Goal: Task Accomplishment & Management: Use online tool/utility

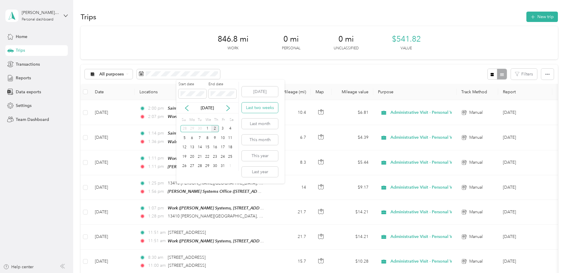
click at [267, 103] on button "Last two weeks" at bounding box center [260, 108] width 36 height 10
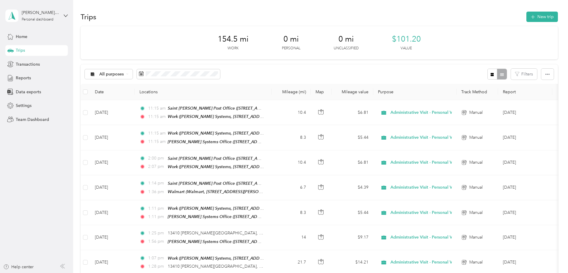
click at [308, 67] on div "All purposes Filters" at bounding box center [319, 73] width 477 height 19
click at [536, 47] on div "154.5 mi Work 0 mi Personal 0 mi Unclassified $101.20 Value All purposes Filter…" at bounding box center [319, 233] width 477 height 414
click at [44, 105] on div "Settings" at bounding box center [36, 105] width 62 height 11
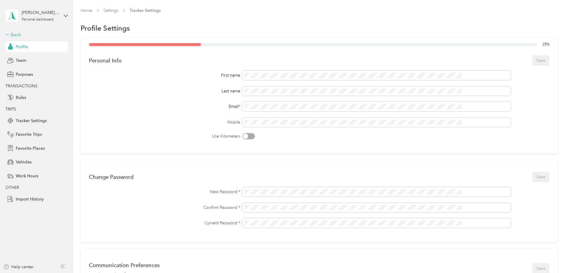
click at [17, 32] on div "Back" at bounding box center [34, 34] width 59 height 7
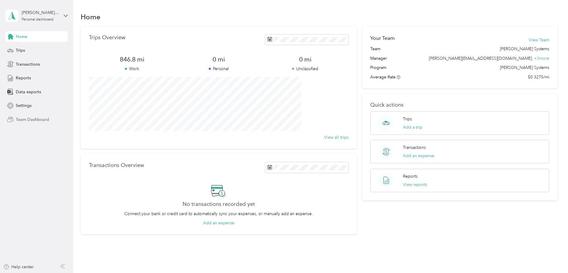
click at [40, 120] on span "Team Dashboard" at bounding box center [32, 120] width 33 height 6
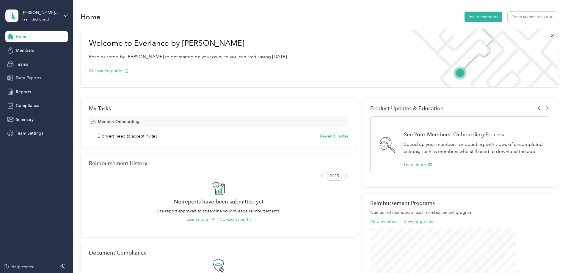
click at [38, 80] on span "Data Exports" at bounding box center [28, 78] width 25 height 6
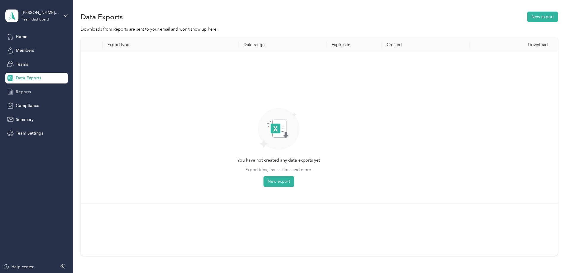
click at [38, 90] on div "Reports" at bounding box center [36, 91] width 62 height 11
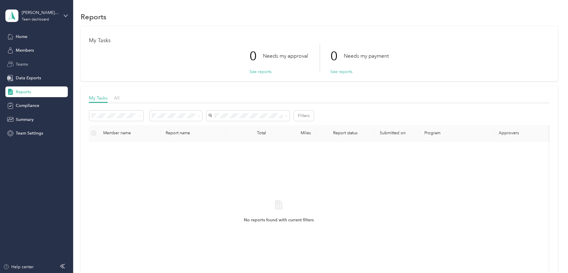
click at [47, 62] on div "Teams" at bounding box center [36, 64] width 62 height 11
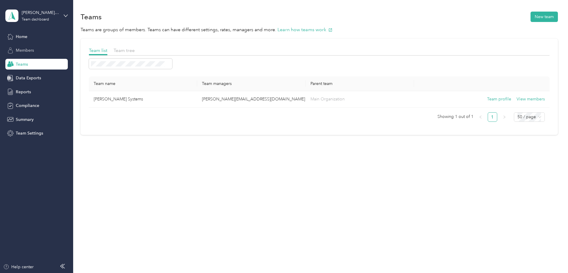
click at [35, 47] on div "Members" at bounding box center [36, 50] width 62 height 11
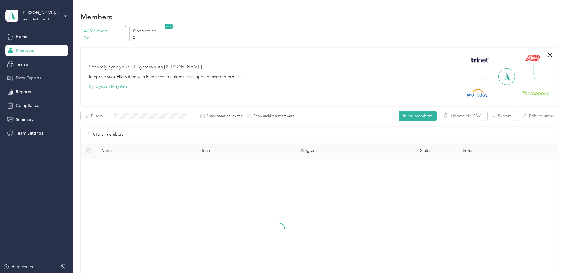
click at [39, 76] on span "Data Exports" at bounding box center [28, 78] width 25 height 6
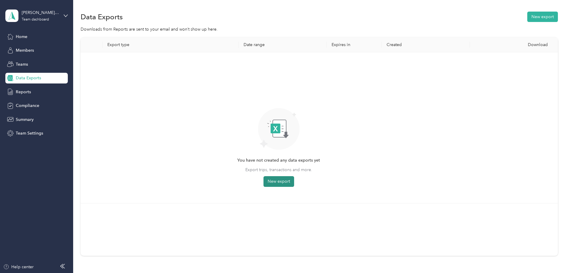
click at [294, 177] on button "New export" at bounding box center [278, 181] width 31 height 11
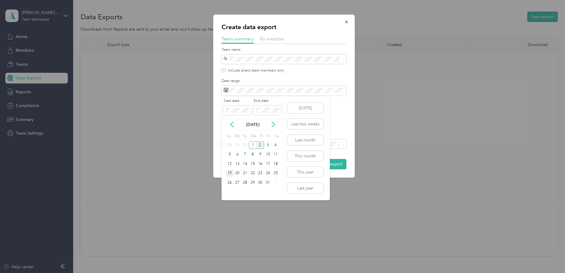
click at [232, 172] on div "19" at bounding box center [230, 173] width 8 height 7
click at [272, 127] on div "[DATE]" at bounding box center [252, 125] width 62 height 6
click at [273, 125] on icon at bounding box center [273, 125] width 6 height 6
click at [230, 125] on icon at bounding box center [232, 125] width 6 height 6
click at [232, 126] on icon at bounding box center [232, 125] width 6 height 6
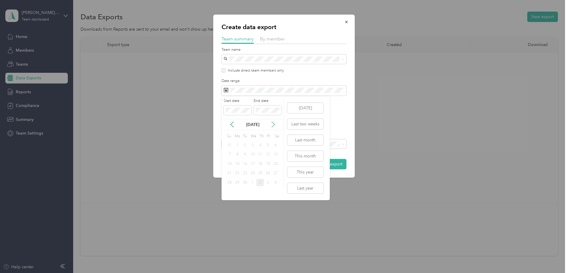
click at [273, 123] on icon at bounding box center [273, 125] width 6 height 6
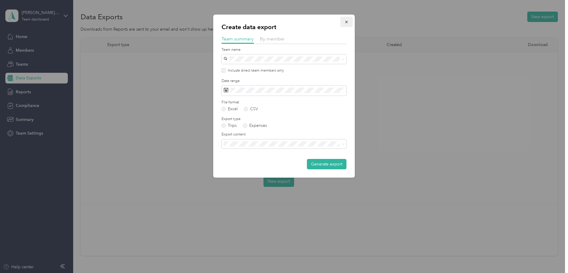
click at [348, 21] on icon "button" at bounding box center [346, 22] width 4 height 4
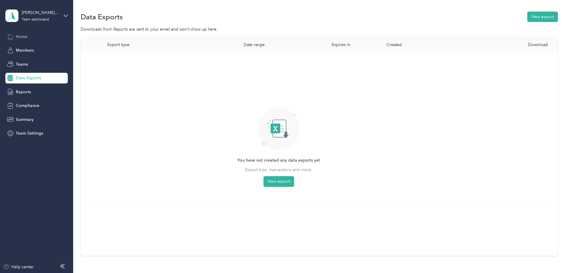
click at [37, 33] on div "Home" at bounding box center [36, 36] width 62 height 11
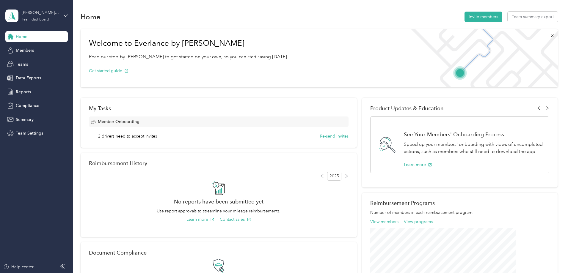
click at [41, 17] on div "[PERSON_NAME] Systems Team dashboard" at bounding box center [40, 16] width 37 height 12
click at [56, 60] on div "Personal dashboard" at bounding box center [85, 62] width 150 height 10
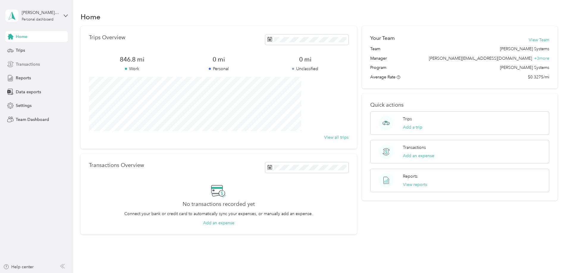
click at [43, 64] on div "Transactions" at bounding box center [36, 64] width 62 height 11
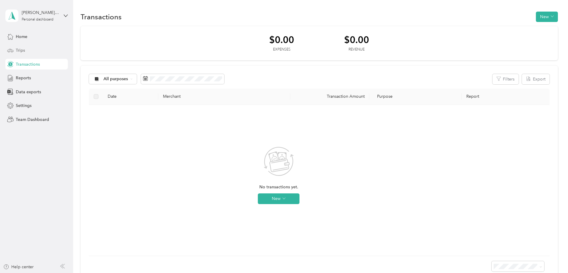
click at [41, 53] on div "Trips" at bounding box center [36, 50] width 62 height 11
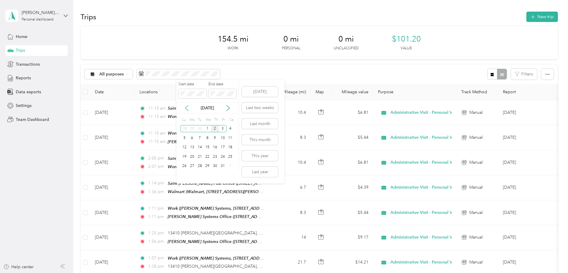
click at [186, 108] on icon at bounding box center [186, 108] width 3 height 5
click at [189, 157] on div "22" at bounding box center [192, 156] width 8 height 7
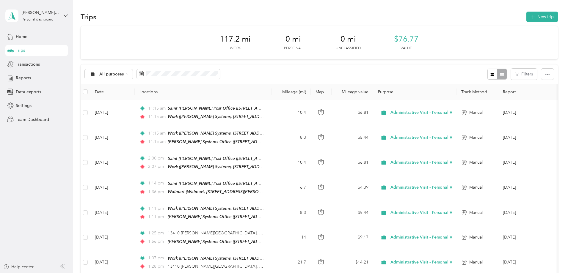
click at [87, 71] on div "117.2 mi Work 0 mi Personal 0 mi Unclassified $76.77 Value All purposes Filters…" at bounding box center [319, 196] width 477 height 340
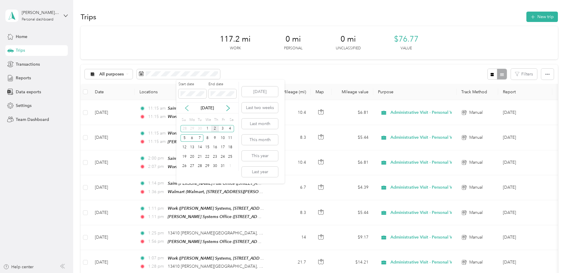
click at [185, 107] on icon at bounding box center [187, 108] width 6 height 6
click at [184, 157] on div "21" at bounding box center [184, 156] width 8 height 7
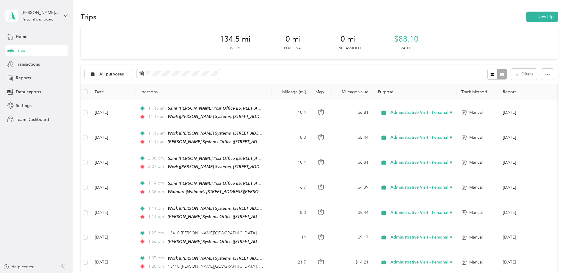
click at [93, 125] on div "134.5 mi Work 0 mi Personal 0 mi Unclassified $88.10 Value All purposes Filters…" at bounding box center [319, 208] width 477 height 364
click at [49, 18] on div "Personal dashboard" at bounding box center [38, 20] width 32 height 4
click at [51, 48] on div "Team dashboard" at bounding box center [85, 48] width 150 height 10
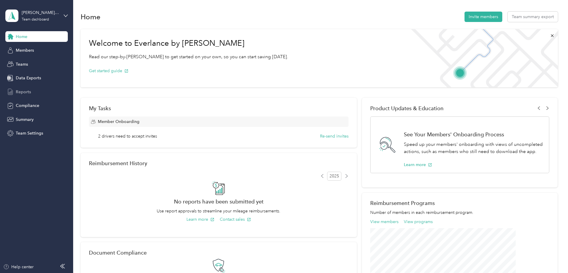
click at [38, 88] on div "Reports" at bounding box center [36, 91] width 62 height 11
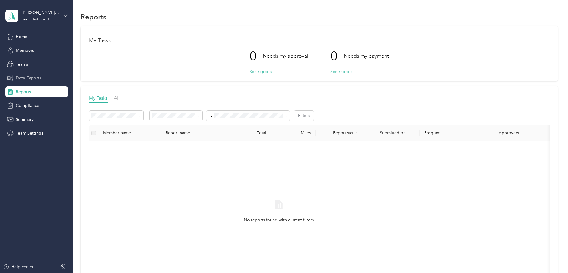
click at [29, 81] on span "Data Exports" at bounding box center [28, 78] width 25 height 6
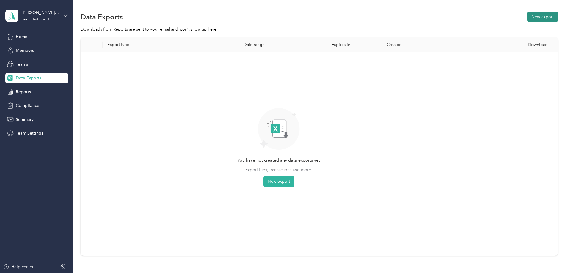
click at [527, 18] on button "New export" at bounding box center [542, 17] width 31 height 10
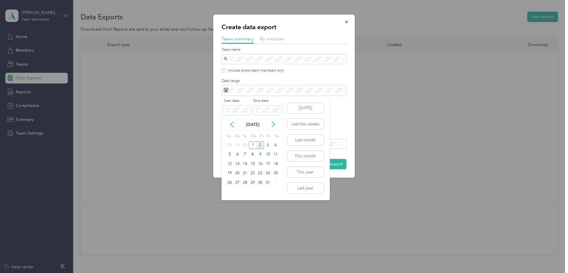
click at [228, 124] on div "[DATE]" at bounding box center [252, 125] width 62 height 6
click at [232, 124] on icon at bounding box center [232, 125] width 6 height 6
click at [239, 172] on div "22" at bounding box center [237, 173] width 8 height 7
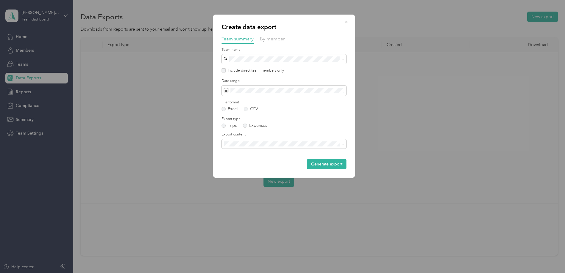
click at [352, 128] on div "Create data export Team summary By member Team name Include direct team members…" at bounding box center [283, 96] width 141 height 163
click at [335, 166] on button "Generate export" at bounding box center [327, 164] width 40 height 10
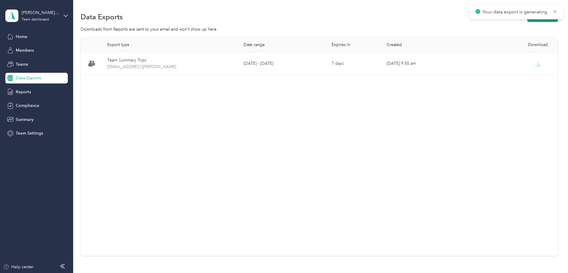
click at [527, 21] on button "New export" at bounding box center [542, 17] width 31 height 10
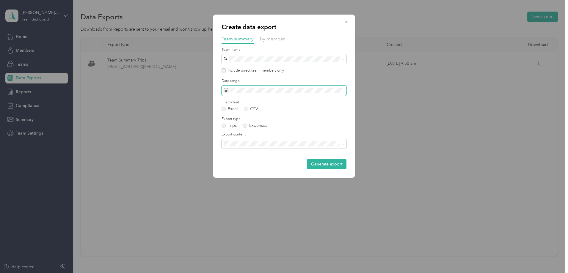
click at [230, 90] on span at bounding box center [283, 91] width 125 height 10
click at [224, 89] on icon at bounding box center [225, 90] width 5 height 5
click at [236, 87] on span at bounding box center [283, 91] width 125 height 10
click at [228, 91] on span at bounding box center [283, 91] width 125 height 10
click at [245, 124] on label "Expenses" at bounding box center [255, 126] width 24 height 4
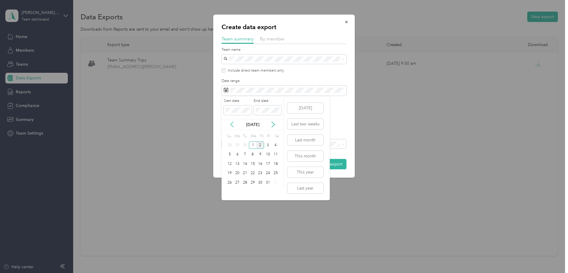
click at [234, 125] on icon at bounding box center [232, 125] width 6 height 6
click at [237, 174] on div "22" at bounding box center [237, 173] width 8 height 7
click at [267, 106] on span at bounding box center [268, 111] width 28 height 10
click at [267, 107] on span at bounding box center [268, 111] width 28 height 10
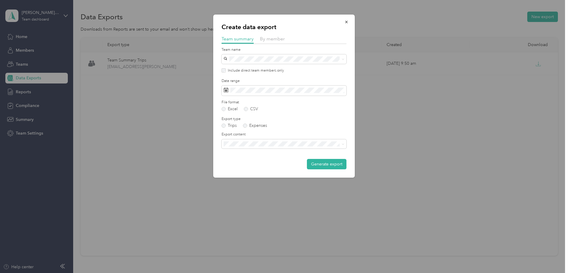
click at [342, 74] on form "Team name Include direct team members only Date range File format Excel CSV Exp…" at bounding box center [283, 108] width 125 height 122
click at [332, 162] on button "Generate export" at bounding box center [327, 164] width 40 height 10
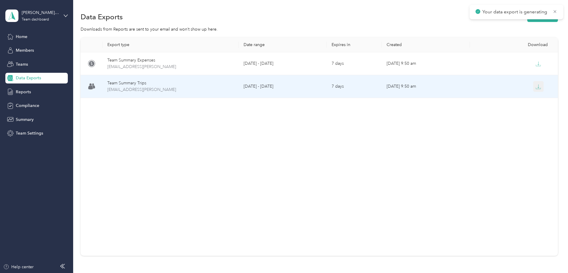
click at [533, 88] on button "button" at bounding box center [538, 86] width 11 height 11
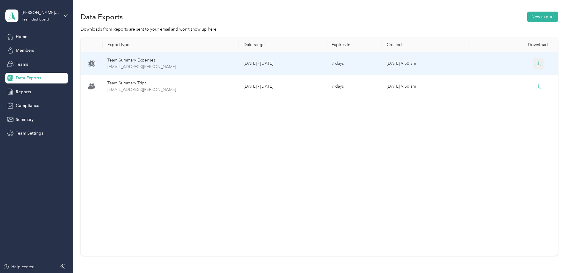
click at [535, 65] on icon "button" at bounding box center [537, 63] width 5 height 5
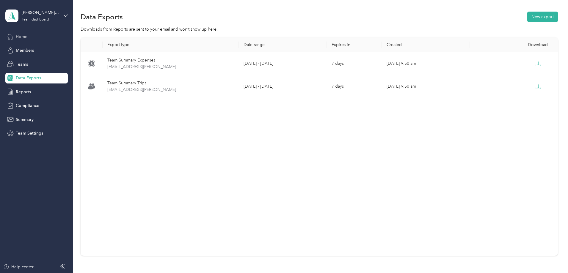
click at [37, 37] on div "Home" at bounding box center [36, 36] width 62 height 11
